Goal: Information Seeking & Learning: Learn about a topic

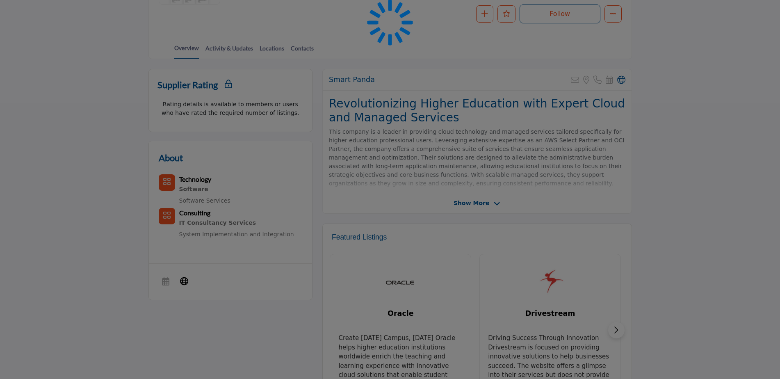
scroll to position [164, 0]
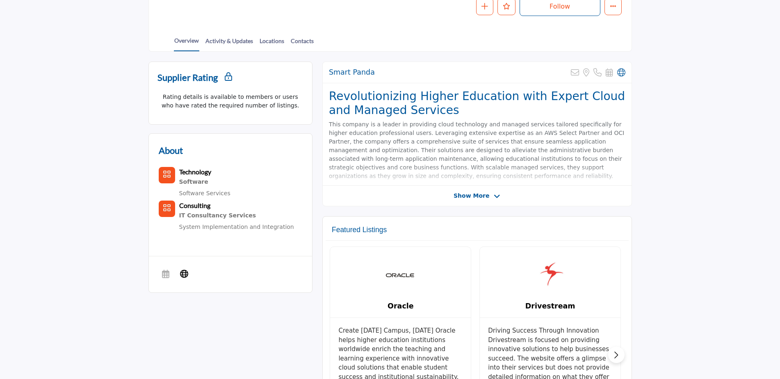
click at [463, 194] on span "Show More" at bounding box center [472, 196] width 36 height 9
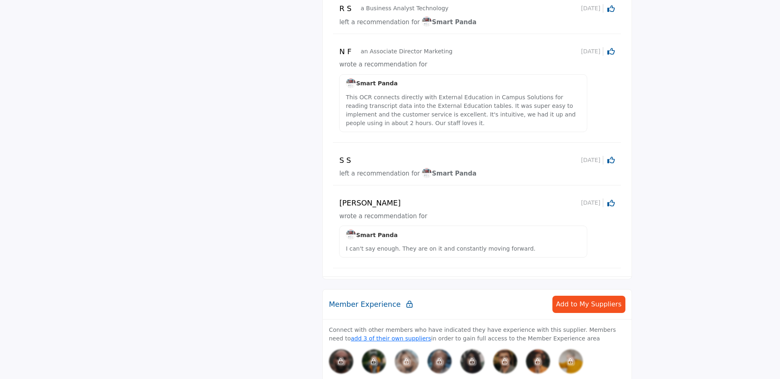
scroll to position [820, 0]
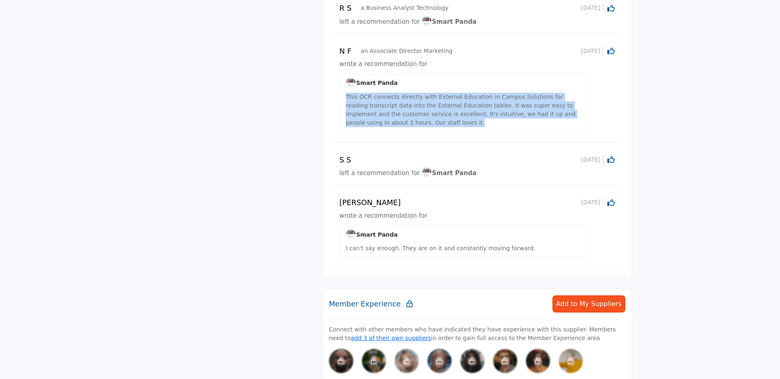
drag, startPoint x: 397, startPoint y: 116, endPoint x: 343, endPoint y: 87, distance: 62.0
click at [343, 87] on div "Smart Panda This OCR connects directly with External Education in Campus Soluti…" at bounding box center [463, 103] width 248 height 58
copy p "This OCR connects directly with External Education in Campus Solutions for read…"
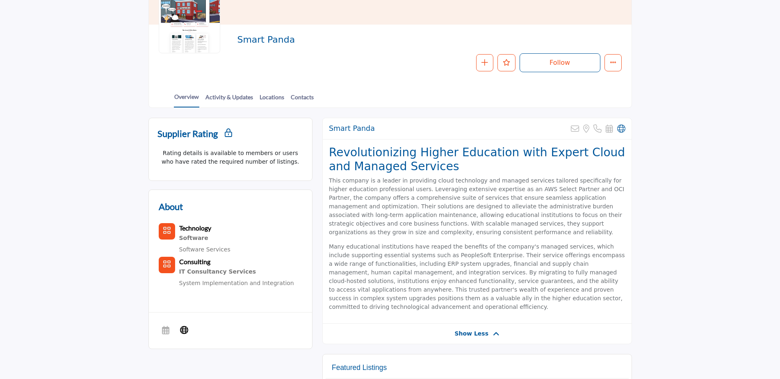
scroll to position [0, 0]
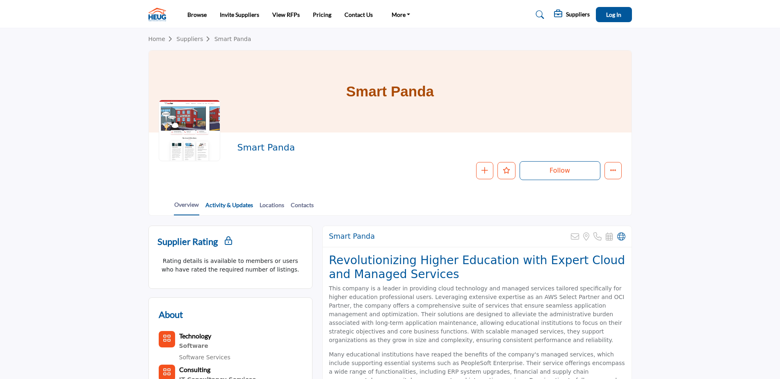
click at [213, 206] on link "Activity & Updates" at bounding box center [229, 208] width 48 height 14
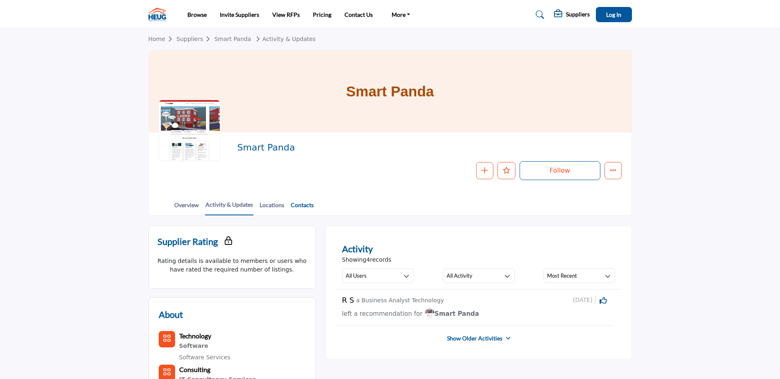
click at [295, 205] on link "Contacts" at bounding box center [302, 208] width 24 height 14
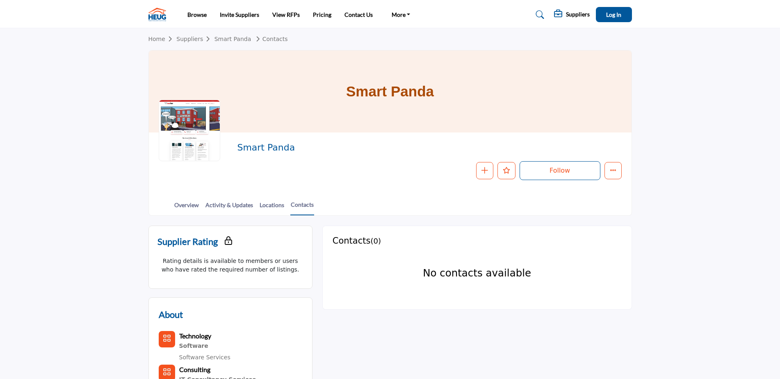
click at [152, 14] on img at bounding box center [159, 15] width 22 height 14
